Goal: Check status: Check status

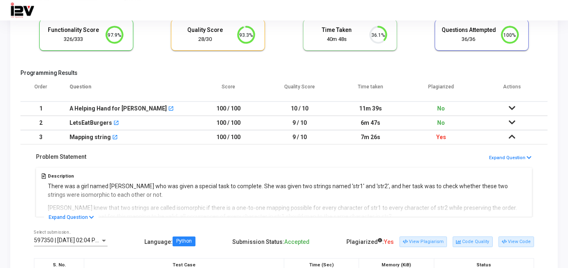
scroll to position [17, 20]
click at [412, 69] on h5 "Programming Results" at bounding box center [283, 72] width 527 height 7
click at [419, 137] on td "Yes" at bounding box center [440, 137] width 71 height 14
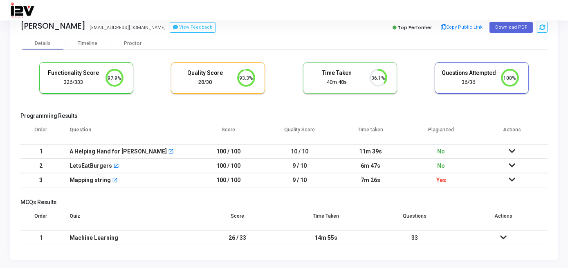
scroll to position [12, 0]
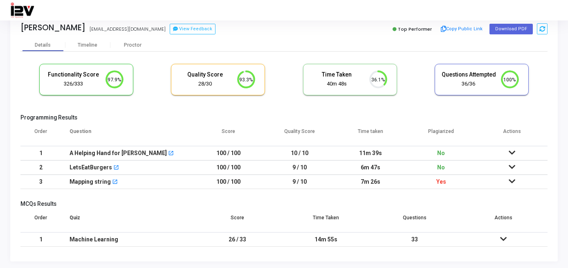
click at [387, 103] on div "Functionality Score 326/333 97.9% Quality Score 28/30 93.3% Time Taken calculat…" at bounding box center [283, 84] width 527 height 48
click at [513, 179] on icon at bounding box center [511, 181] width 7 height 6
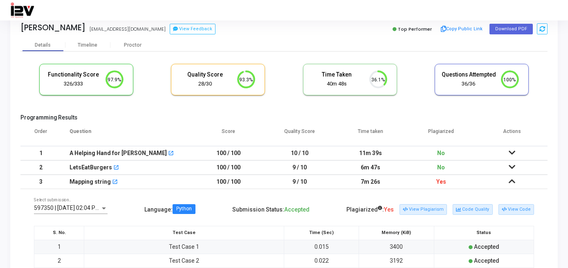
scroll to position [57, 0]
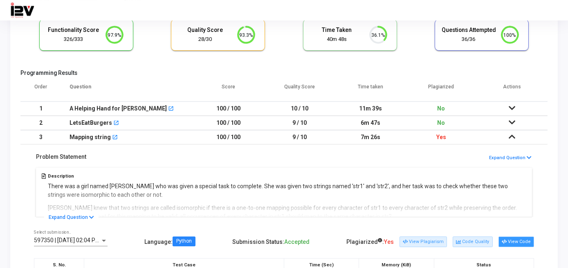
click at [526, 241] on button "View Code" at bounding box center [516, 241] width 36 height 11
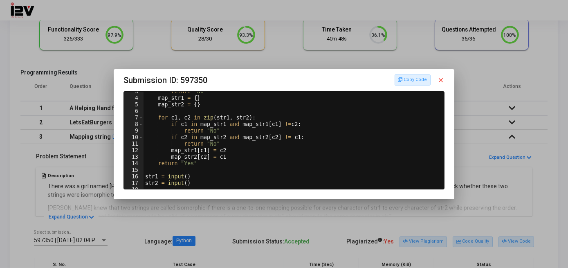
scroll to position [0, 0]
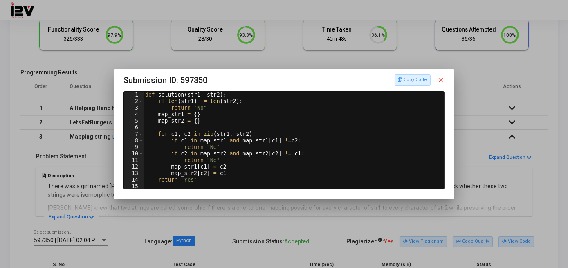
click at [82, 216] on div at bounding box center [284, 134] width 568 height 268
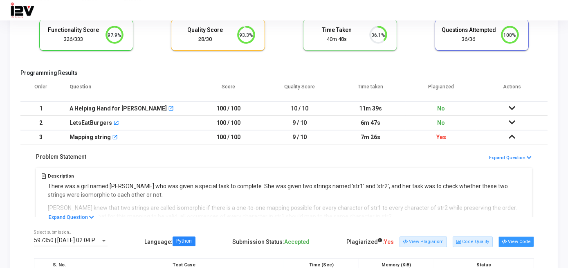
click at [503, 239] on icon at bounding box center [503, 241] width 4 height 4
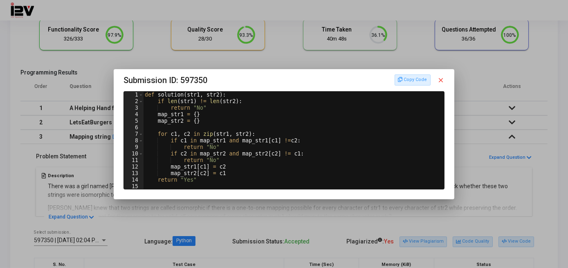
click at [248, 85] on h3 "Submission ID: 597350 Copy Code close" at bounding box center [283, 80] width 321 height 13
click at [161, 224] on div at bounding box center [284, 134] width 568 height 268
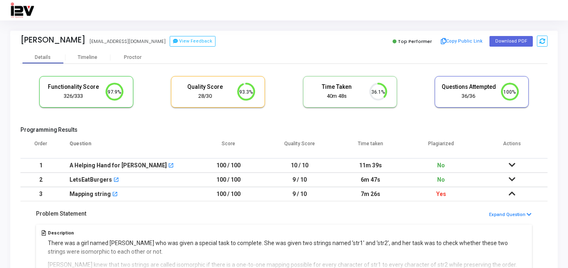
scroll to position [57, 0]
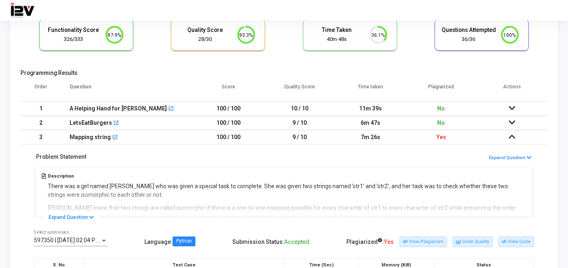
click at [511, 120] on icon at bounding box center [511, 122] width 7 height 6
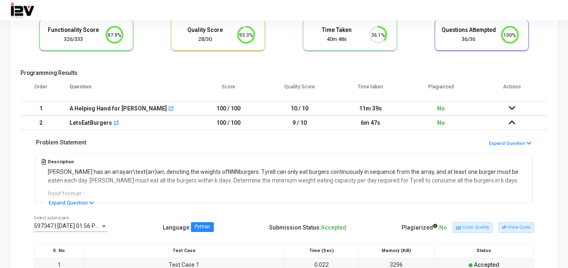
click at [511, 106] on icon at bounding box center [511, 108] width 7 height 6
